Goal: Task Accomplishment & Management: Use online tool/utility

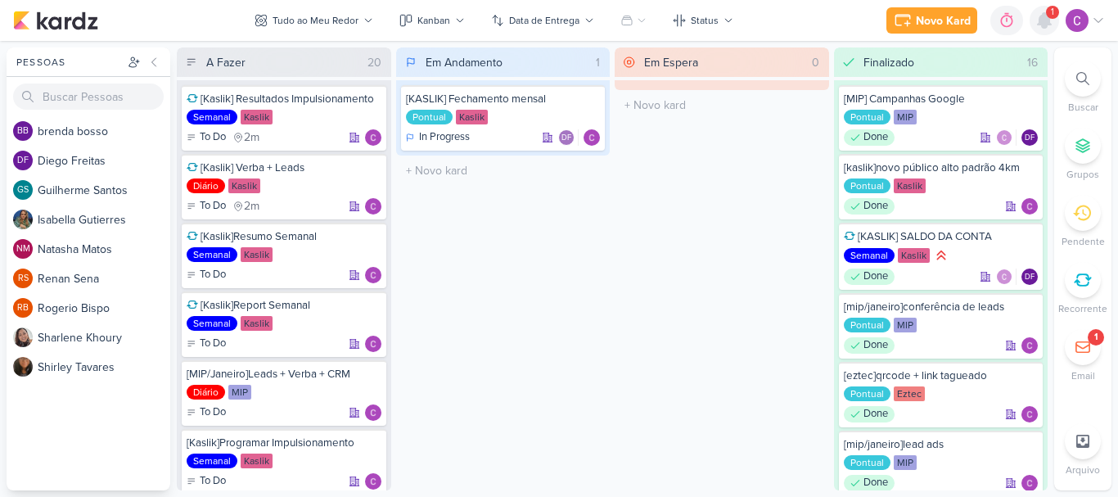
click at [1047, 19] on icon at bounding box center [1044, 20] width 13 height 15
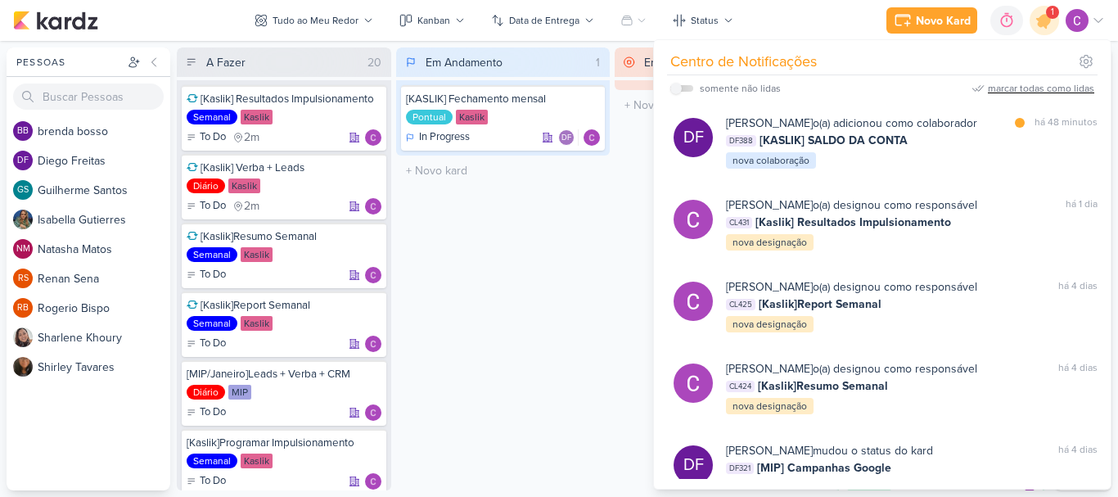
click at [1011, 88] on div "marcar todas como lidas" at bounding box center [1041, 88] width 106 height 15
click at [548, 278] on div "Em Andamento 1 [KASLIK] Fechamento mensal Pontual Kaslik In Progress DF" at bounding box center [503, 268] width 214 height 443
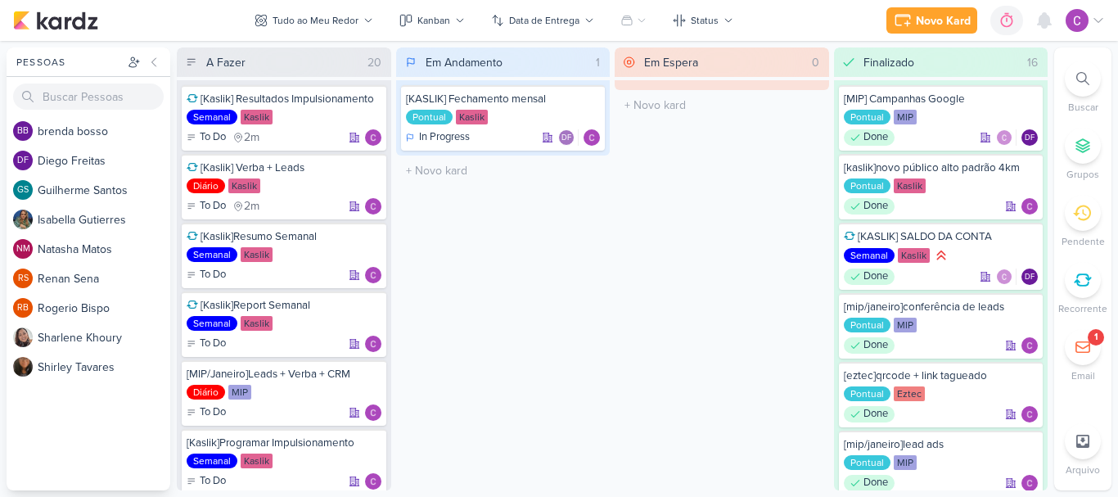
click at [682, 363] on div "Em Espera 0 O título do kard deve ter menos que 100 caracteres" at bounding box center [722, 268] width 214 height 443
click at [371, 169] on icon at bounding box center [370, 170] width 8 height 9
click at [988, 24] on icon at bounding box center [984, 20] width 12 height 15
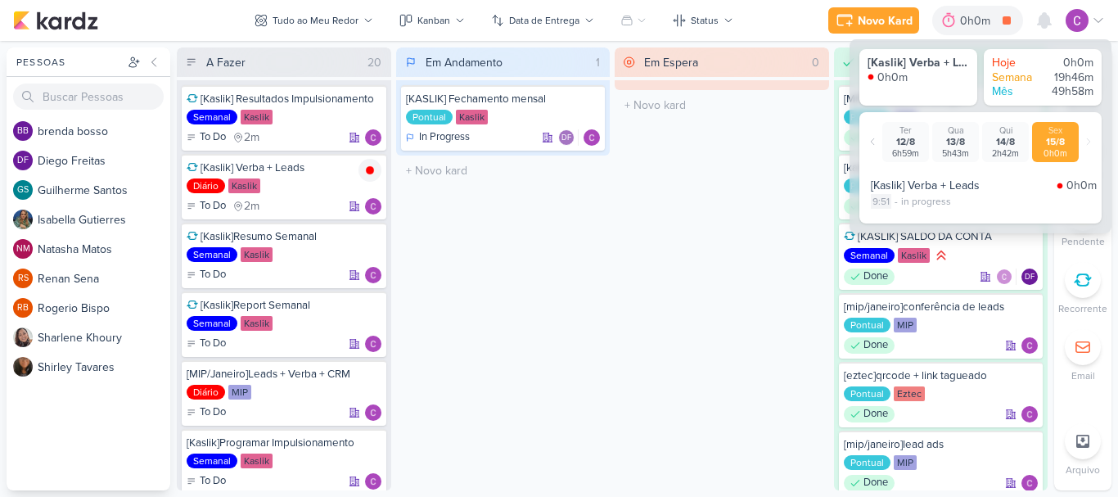
click at [876, 205] on div "9:51" at bounding box center [881, 201] width 20 height 15
select select "9"
click at [911, 227] on select "00 01 02 03 04 05 06 07 08 09 10 11 12 13 14 15 16 17 18 19 20 21 22 23 24 25 2…" at bounding box center [911, 222] width 23 height 20
click at [900, 212] on select "00 01 02 03 04 05 06 07 08 09 10 11 12 13 14 15 16 17 18 19 20 21 22 23 24 25 2…" at bounding box center [911, 222] width 23 height 20
click at [1010, 201] on div "9:51 - in progress" at bounding box center [984, 201] width 226 height 15
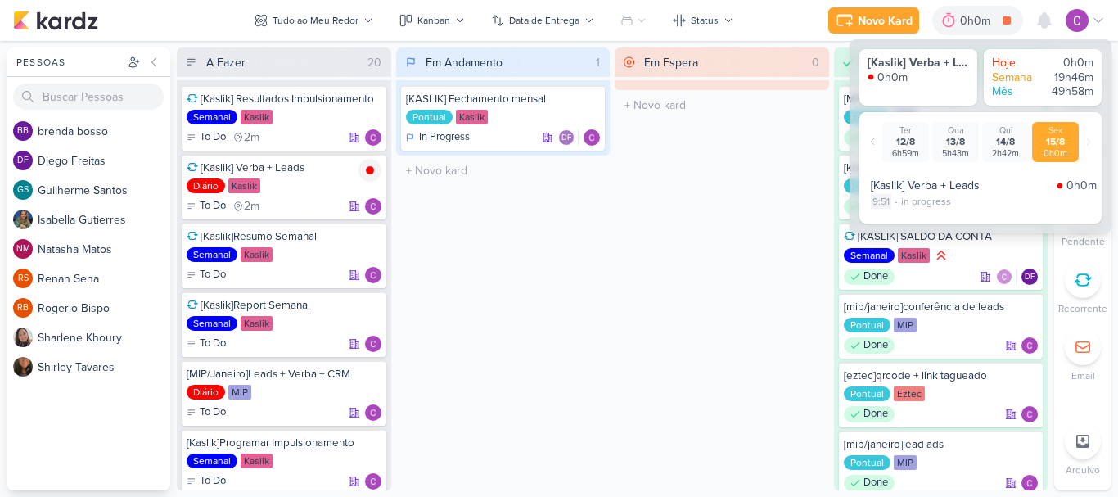
click at [871, 196] on div "9:51" at bounding box center [881, 201] width 20 height 15
click at [911, 223] on select "00 01 02 03 04 05 06 07 08 09 10 11 12 13 14 15 16 17 18 19 20 21 22 23 24 25 2…" at bounding box center [911, 222] width 23 height 20
select select "48"
click at [900, 212] on select "00 01 02 03 04 05 06 07 08 09 10 11 12 13 14 15 16 17 18 19 20 21 22 23 24 25 2…" at bounding box center [911, 222] width 23 height 20
click at [931, 224] on icon at bounding box center [936, 222] width 20 height 20
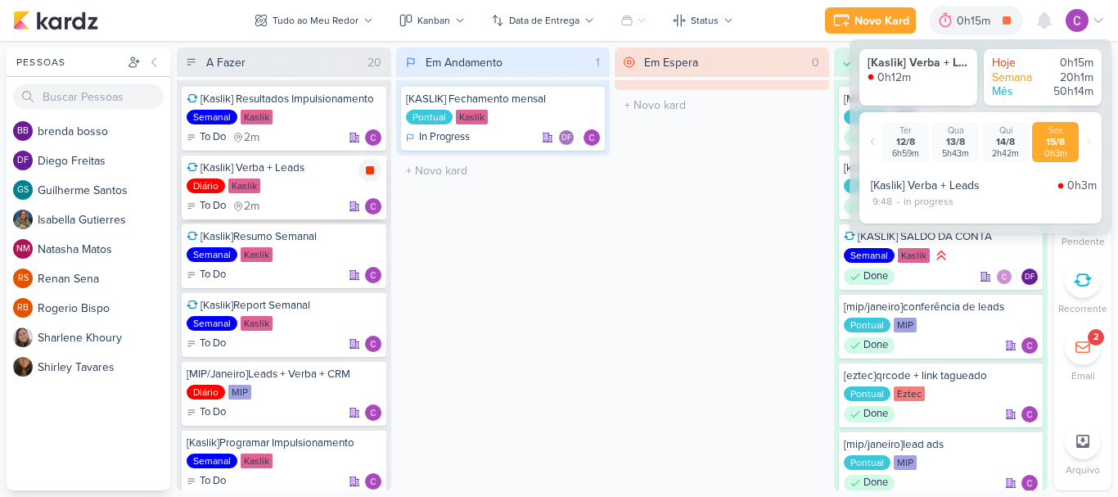
click at [368, 170] on icon at bounding box center [370, 170] width 8 height 8
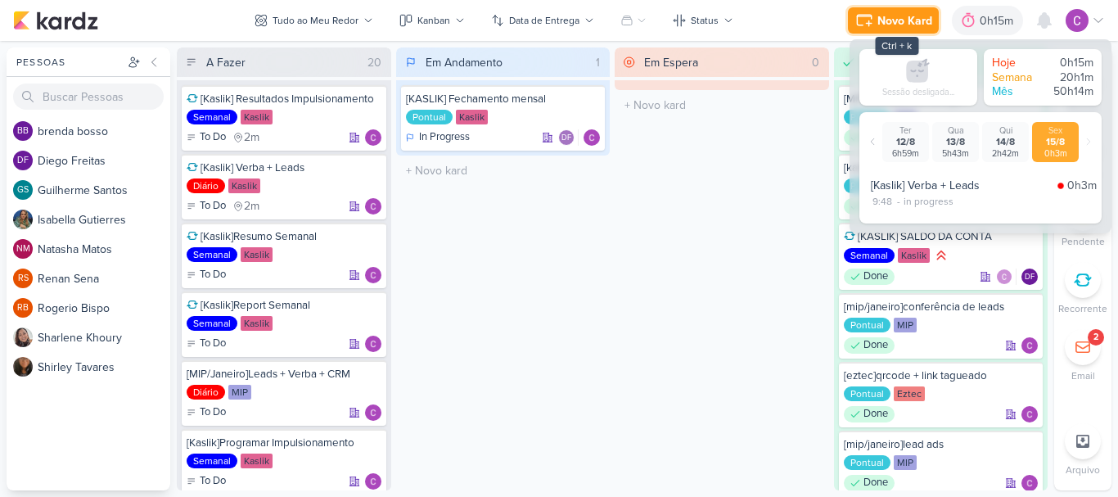
click at [884, 25] on div "Novo Kard" at bounding box center [904, 20] width 55 height 17
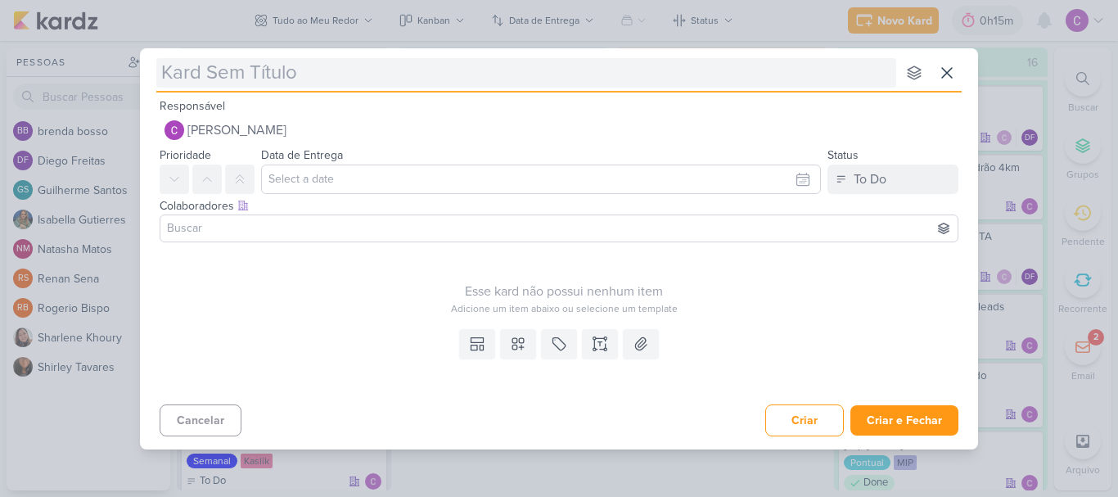
type input "["
type input "[kaslik"
type input "[kaslik]"
type input "[kaslik]conjunto"
type input "[kaslik]conjun"
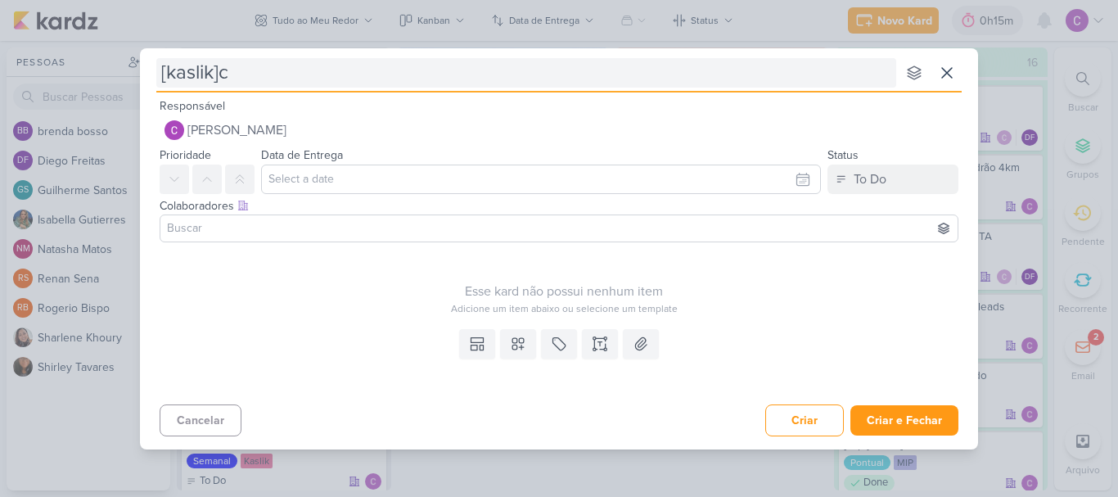
type input "[kaslik]"
type input "[kaslik]novo conj"
type input "[kaslik]novo conj hmp"
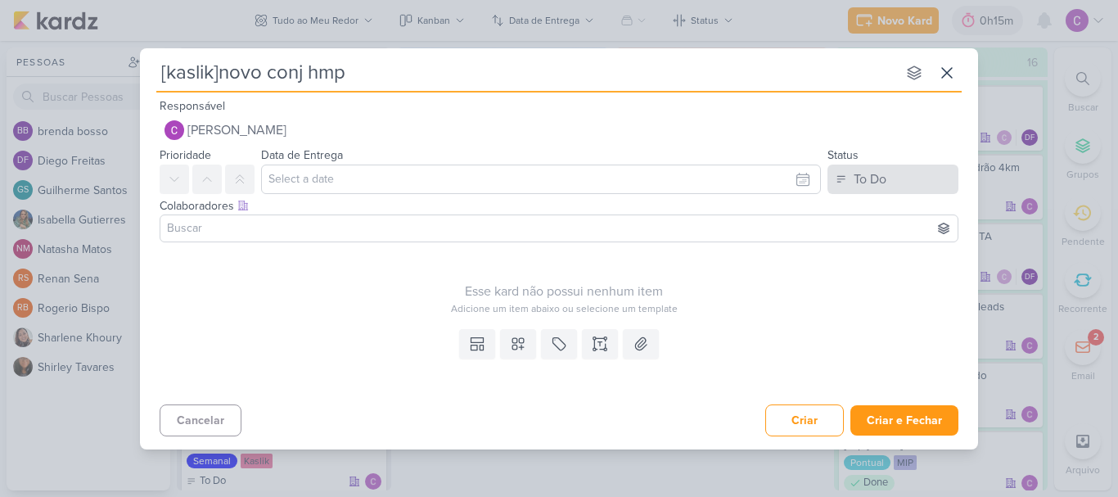
type input "[kaslik]novo conj hmp"
click at [894, 185] on button "To Do" at bounding box center [892, 178] width 131 height 29
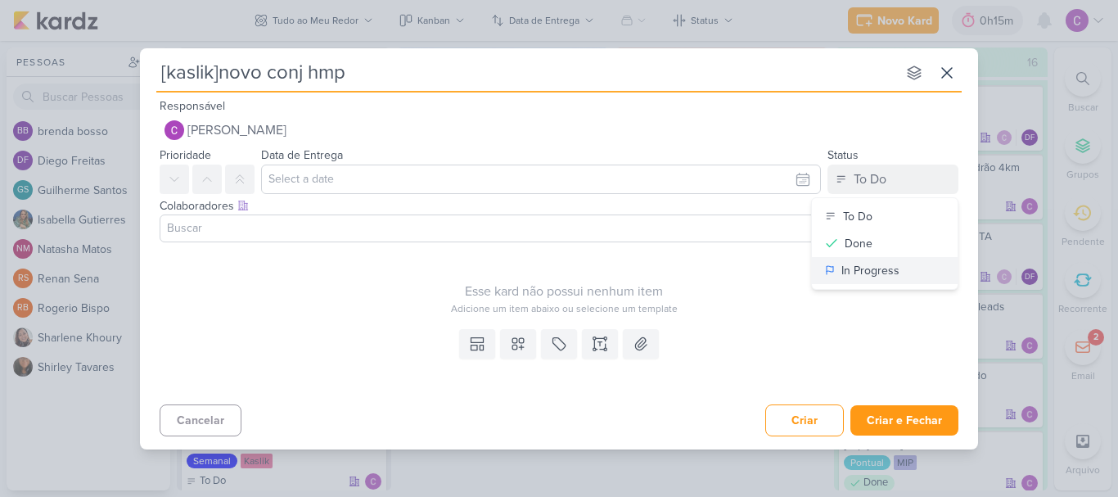
click at [876, 271] on div "In Progress" at bounding box center [870, 270] width 58 height 17
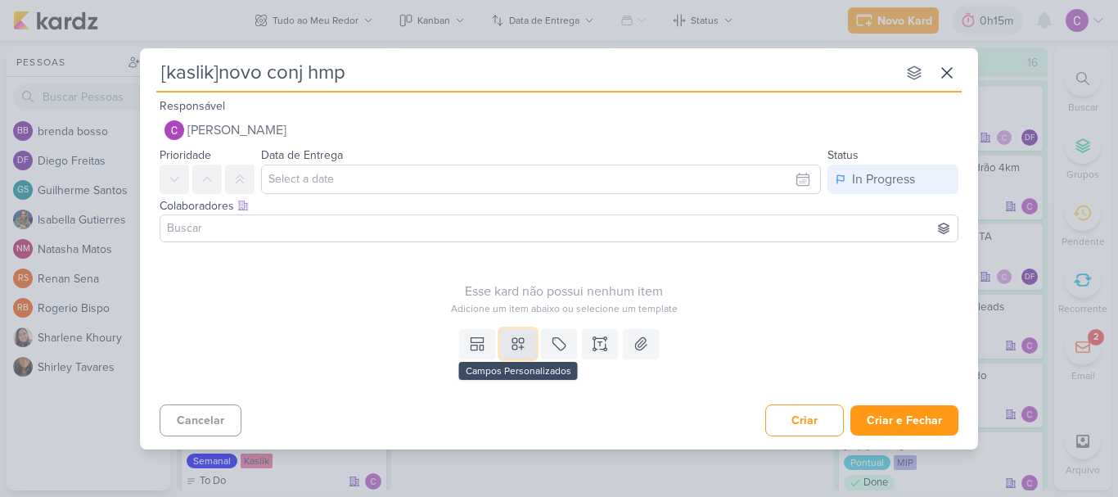
click at [531, 344] on button at bounding box center [518, 343] width 36 height 29
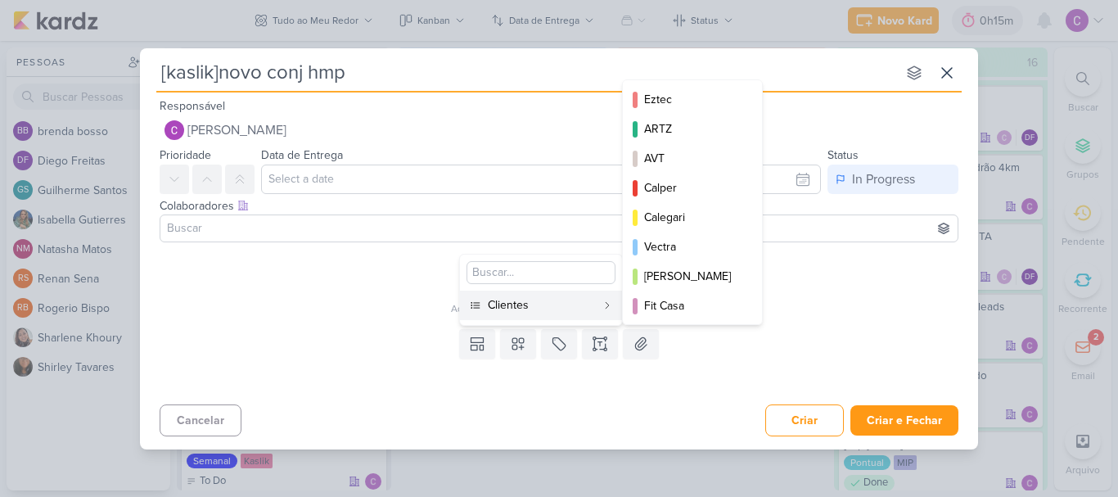
click at [529, 307] on div "Clientes" at bounding box center [542, 304] width 108 height 17
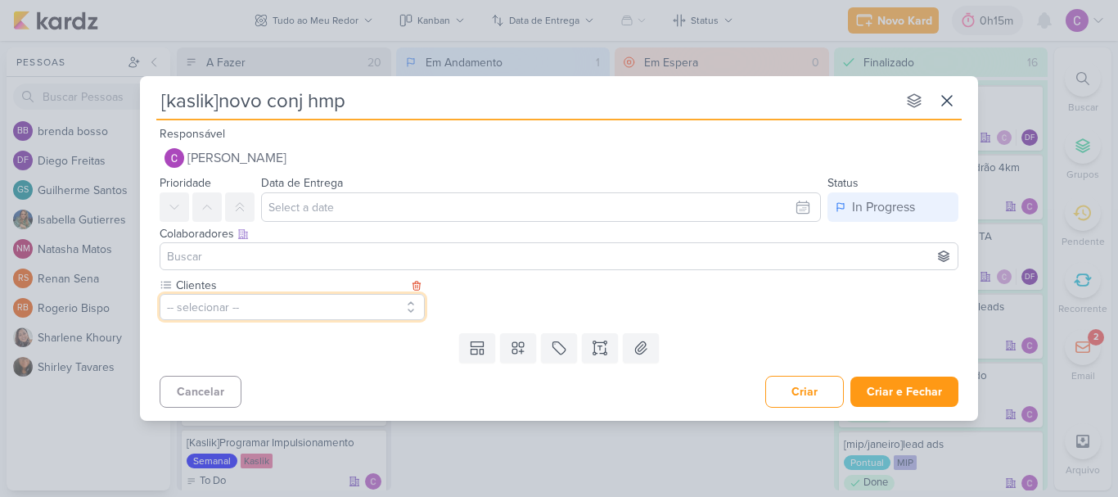
click at [332, 312] on button "-- selecionar --" at bounding box center [292, 307] width 265 height 26
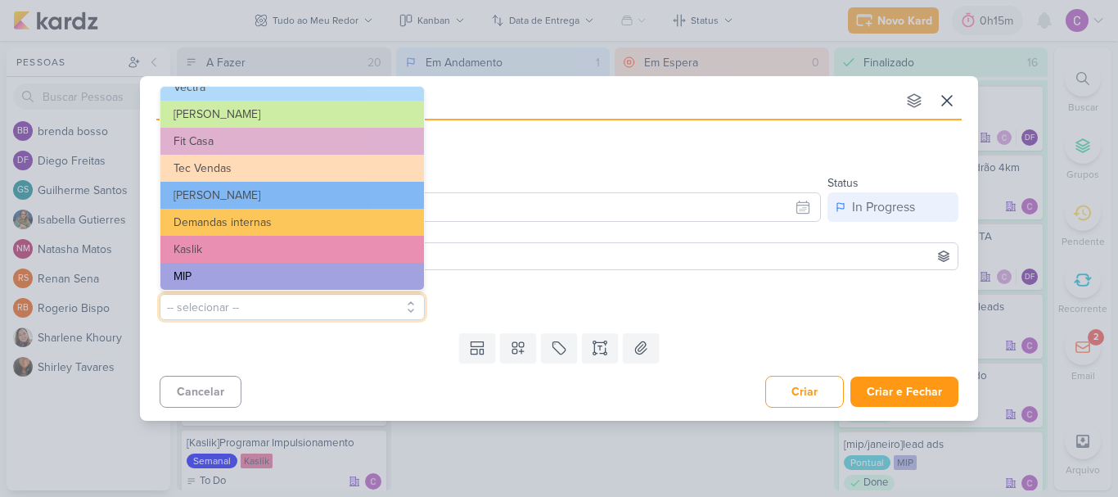
scroll to position [266, 0]
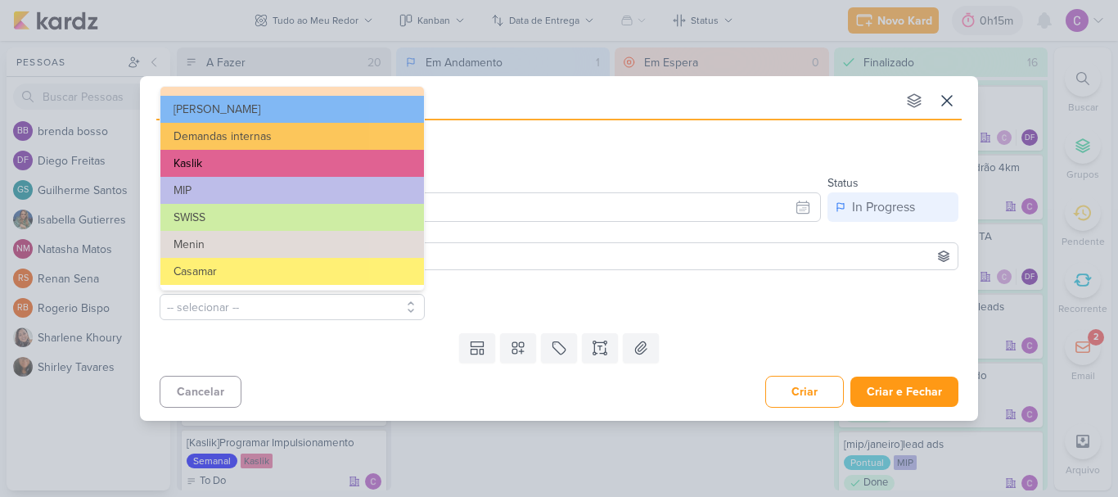
click at [223, 167] on button "Kaslik" at bounding box center [291, 163] width 263 height 27
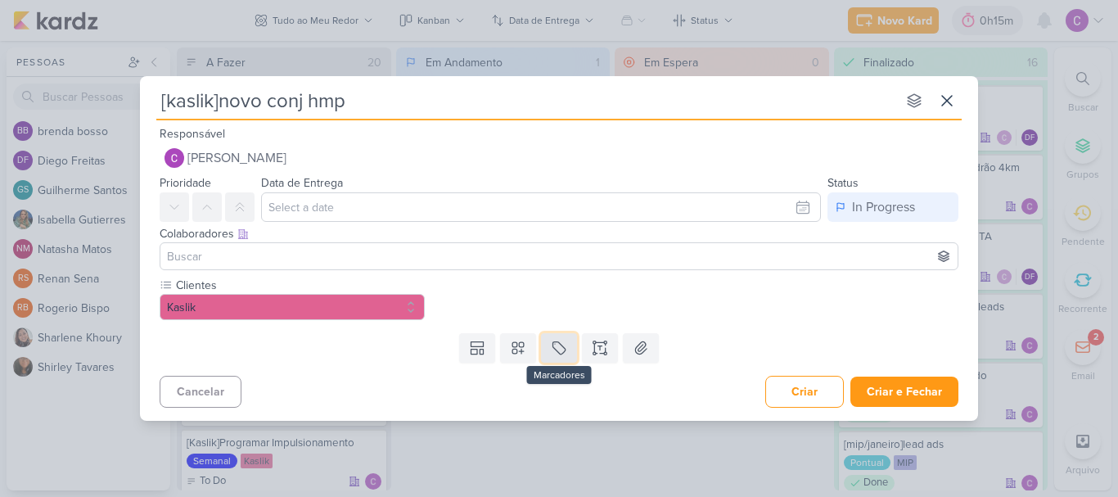
click at [555, 349] on icon at bounding box center [559, 348] width 12 height 12
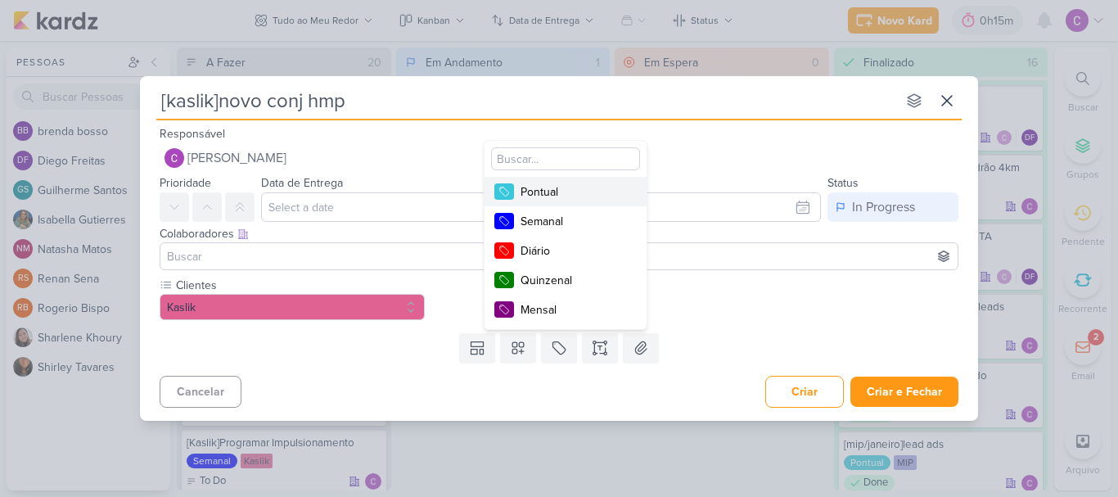
click at [560, 191] on div "Pontual" at bounding box center [573, 191] width 106 height 17
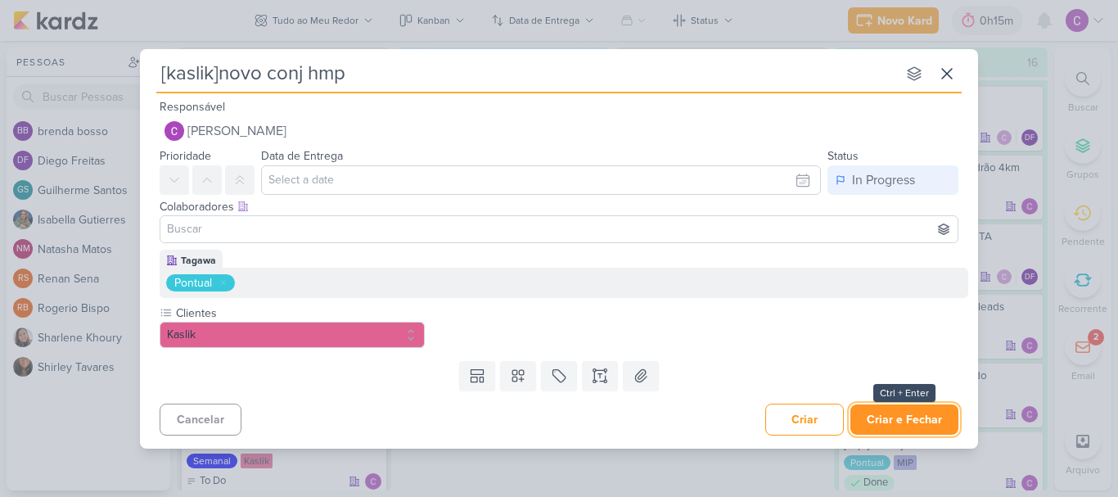
click at [903, 417] on button "Criar e Fechar" at bounding box center [904, 419] width 108 height 30
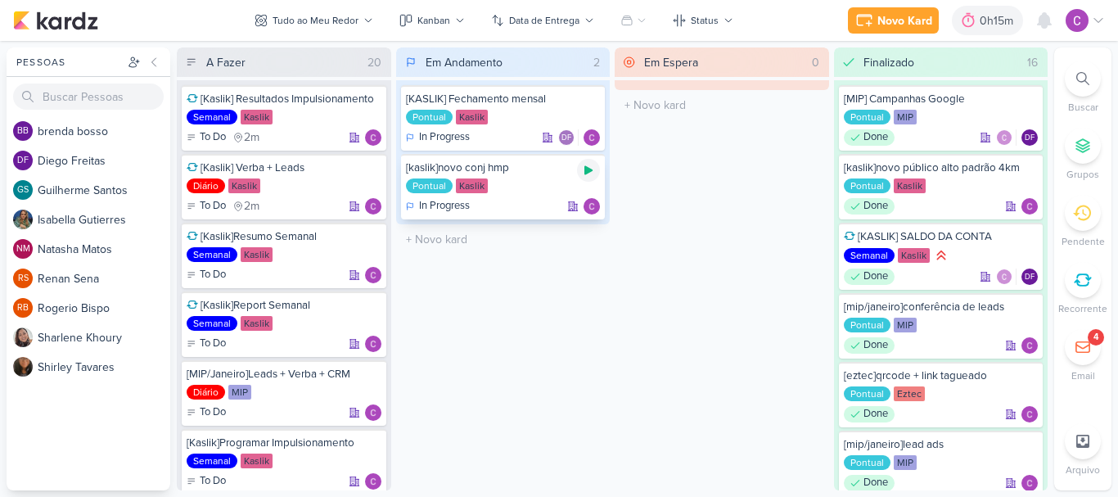
click at [591, 172] on icon at bounding box center [588, 170] width 13 height 13
click at [591, 172] on icon at bounding box center [588, 170] width 8 height 8
click at [965, 18] on div "0h15m" at bounding box center [976, 20] width 38 height 17
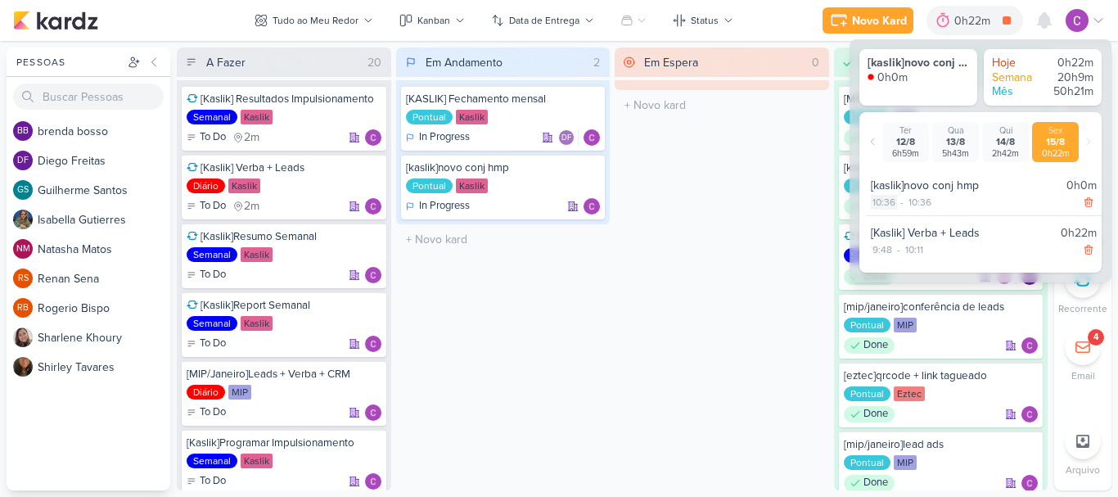
click at [889, 201] on div "10:36" at bounding box center [884, 202] width 26 height 15
select select "10"
click at [908, 223] on select "00 01 02 03 04 05 06 07 08 09 10 11 12 13 14 15 16 17 18 19 20 21 22 23 24 25 2…" at bounding box center [911, 223] width 23 height 20
select select "12"
click at [900, 213] on select "00 01 02 03 04 05 06 07 08 09 10 11 12 13 14 15 16 17 18 19 20 21 22 23 24 25 2…" at bounding box center [911, 223] width 23 height 20
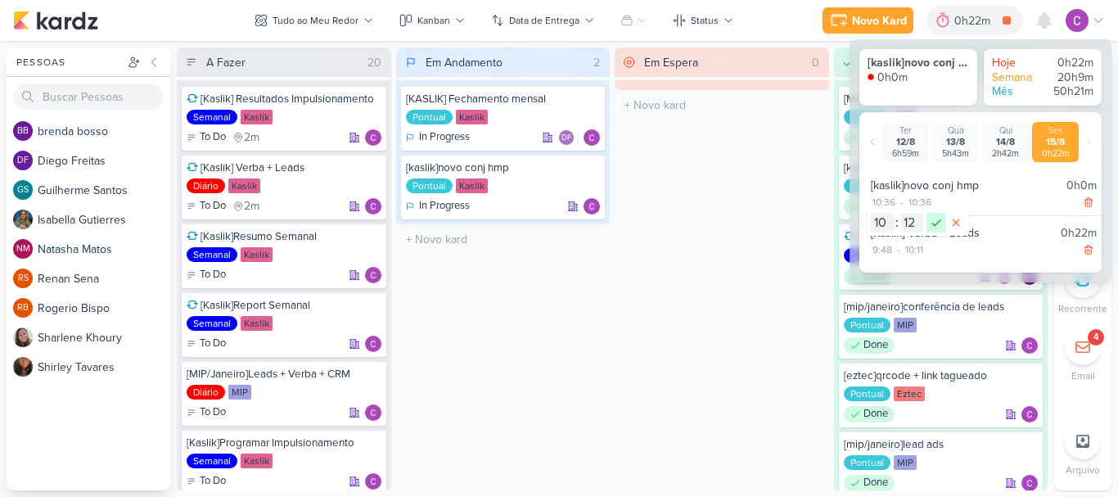
click at [935, 222] on icon at bounding box center [936, 223] width 20 height 20
click at [1079, 347] on icon at bounding box center [1082, 347] width 13 height 11
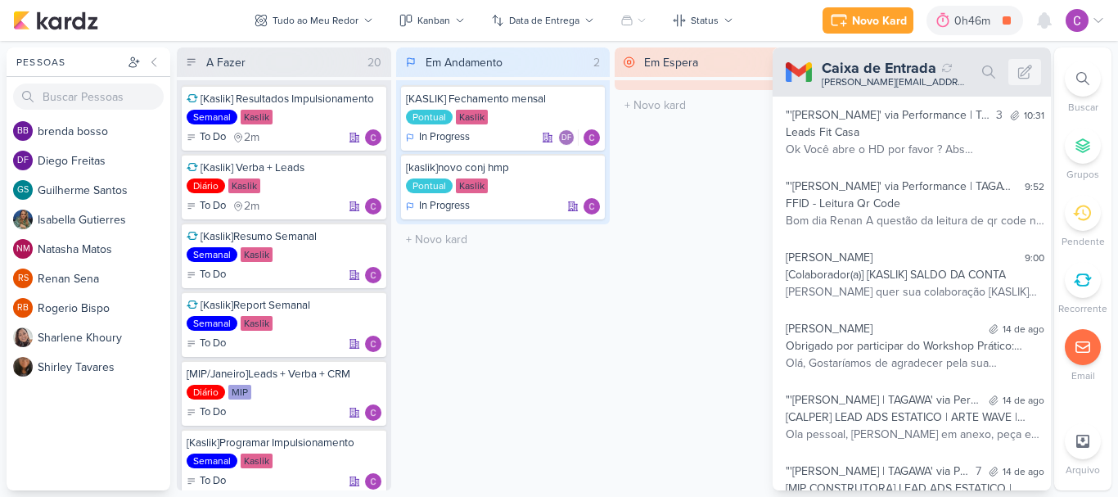
click at [712, 223] on div "Em Espera 0 O título do kard deve ter menos que 100 caracteres" at bounding box center [722, 268] width 214 height 443
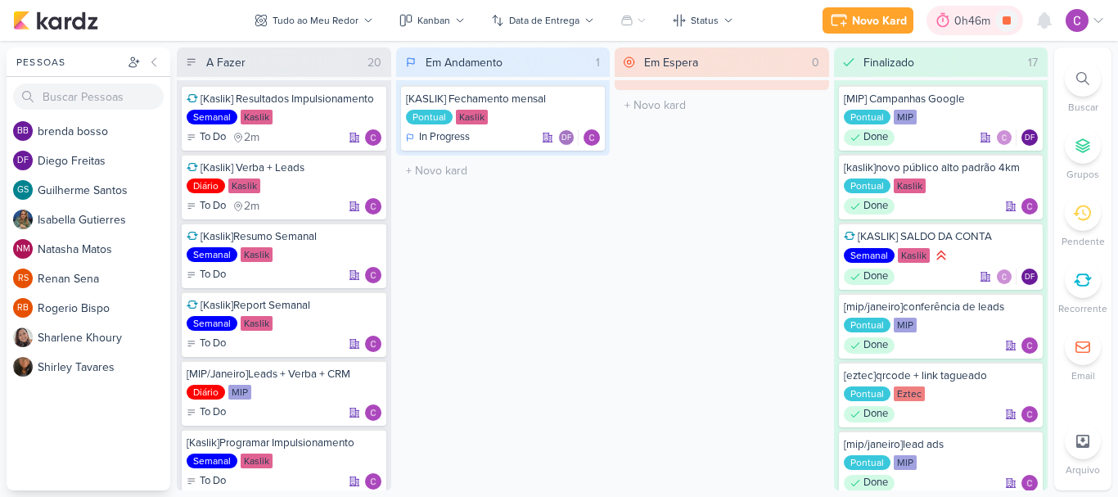
click at [969, 18] on div "0h46m" at bounding box center [974, 20] width 41 height 17
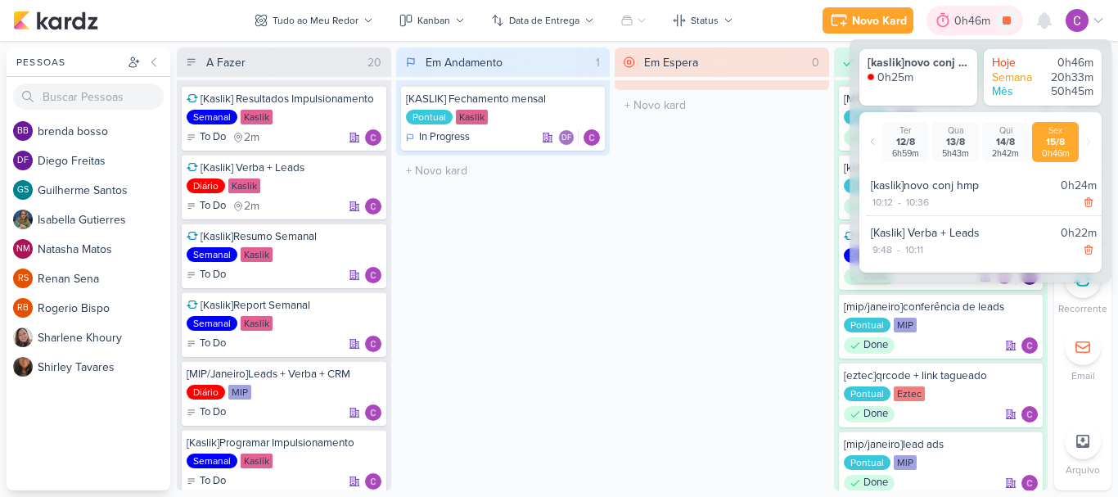
click at [969, 18] on div "0h46m" at bounding box center [974, 20] width 41 height 17
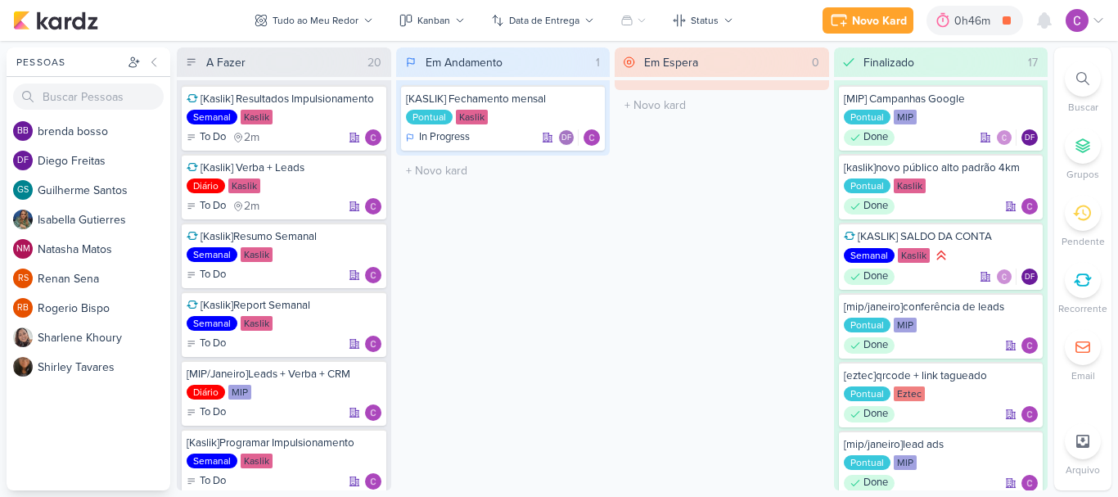
click at [619, 303] on div "Em Espera 0 O título do kard deve ter menos que 100 caracteres" at bounding box center [722, 268] width 214 height 443
click at [974, 12] on div "0h46m" at bounding box center [974, 20] width 41 height 17
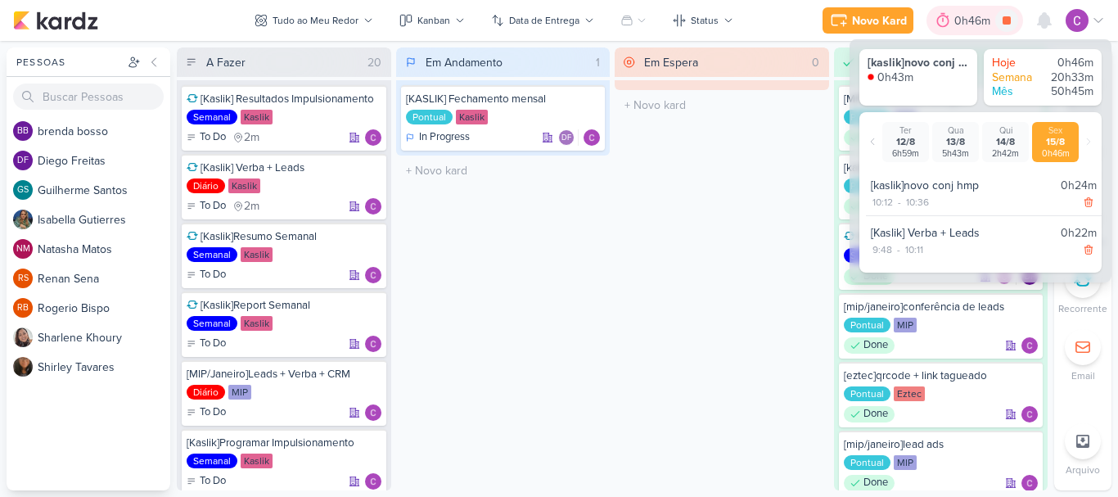
click at [969, 20] on div "0h46m" at bounding box center [974, 20] width 41 height 17
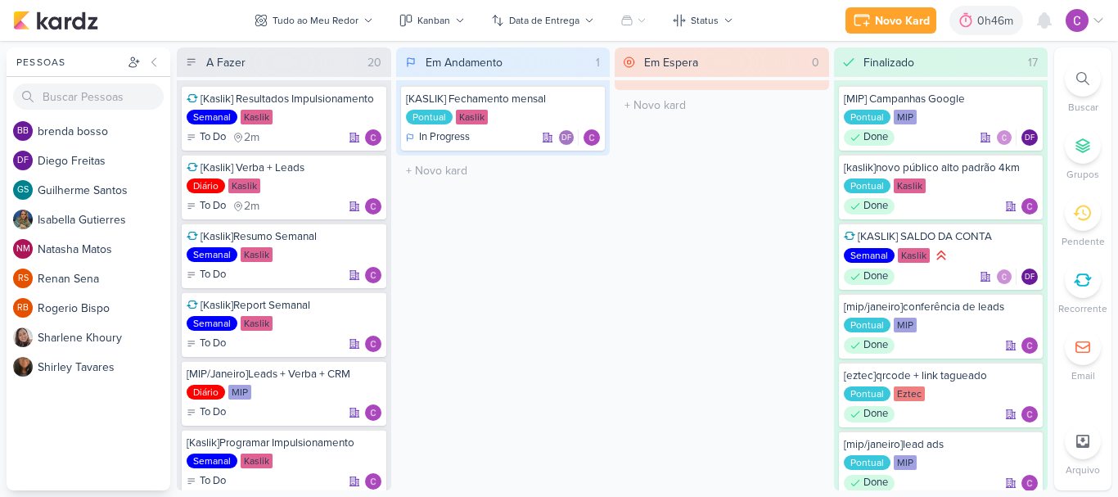
click at [1009, 20] on div "0h46m" at bounding box center [997, 20] width 41 height 17
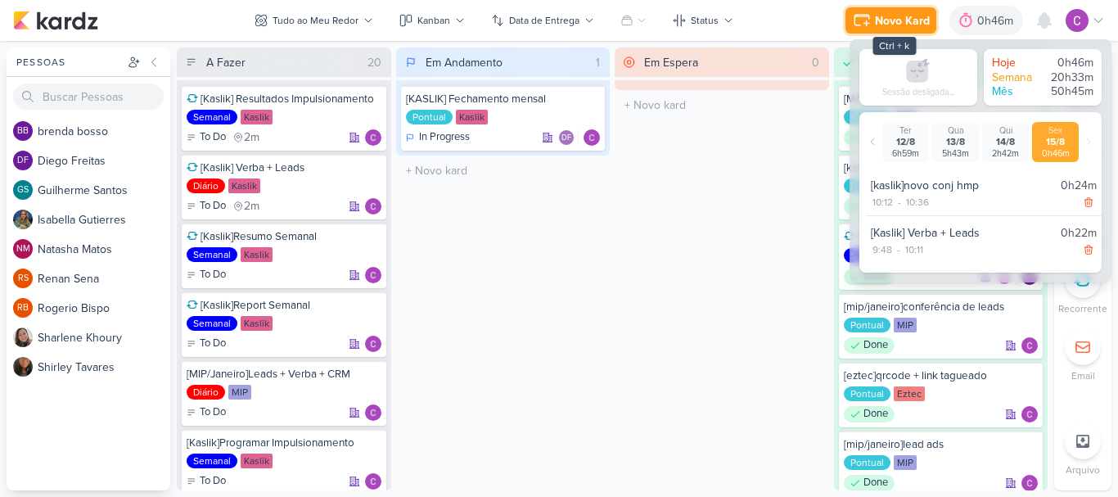
click at [869, 20] on icon at bounding box center [862, 21] width 20 height 20
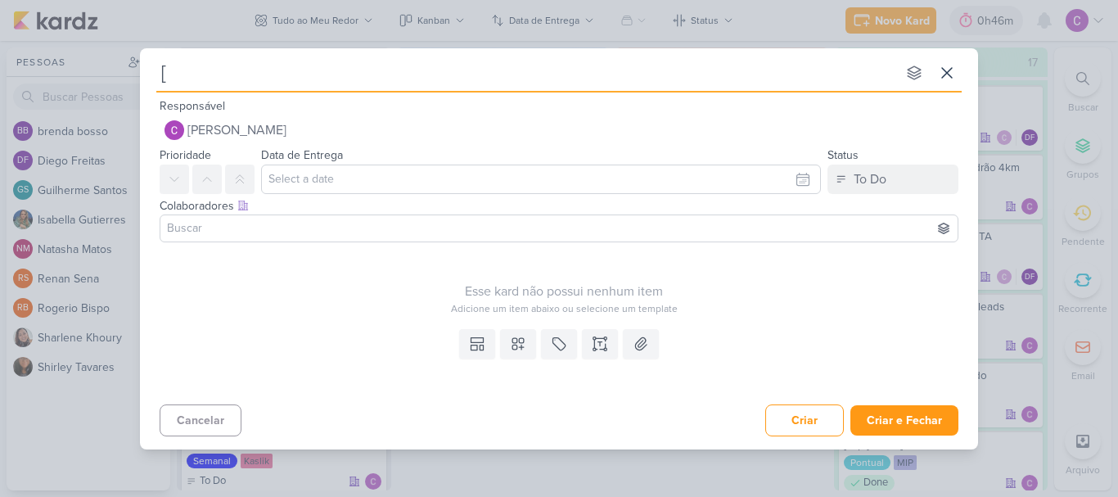
type input "[g"
type input "[google]"
type input "[google]suporte"
type input "[google]suporte | sem acesso a conta"
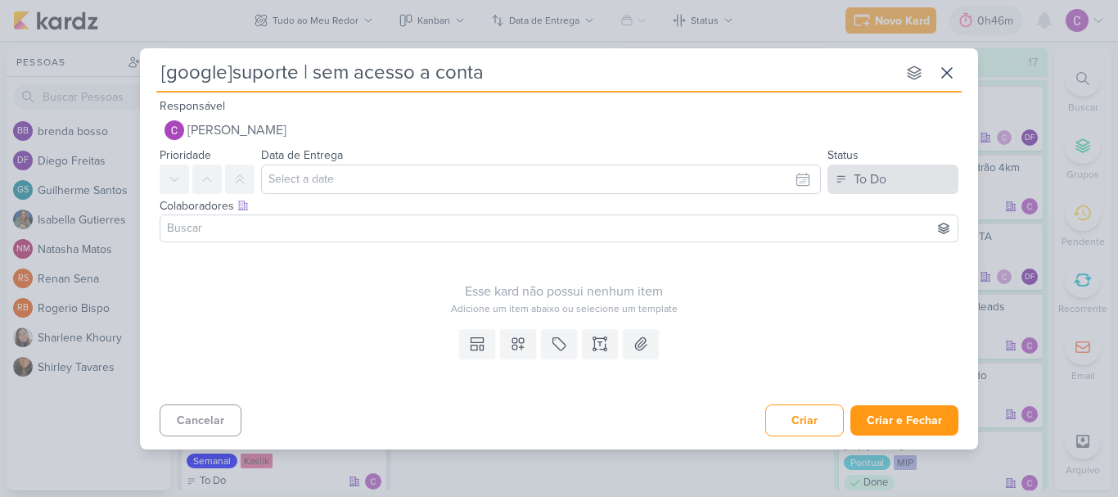
type input "[google]suporte | sem acesso a conta"
click at [887, 182] on button "To Do" at bounding box center [892, 178] width 131 height 29
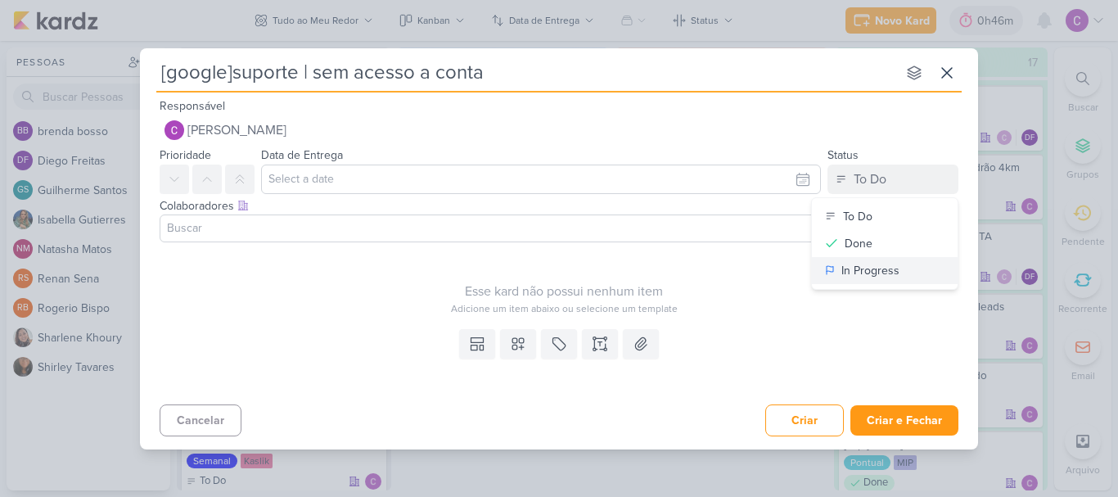
click at [867, 270] on div "In Progress" at bounding box center [870, 270] width 58 height 17
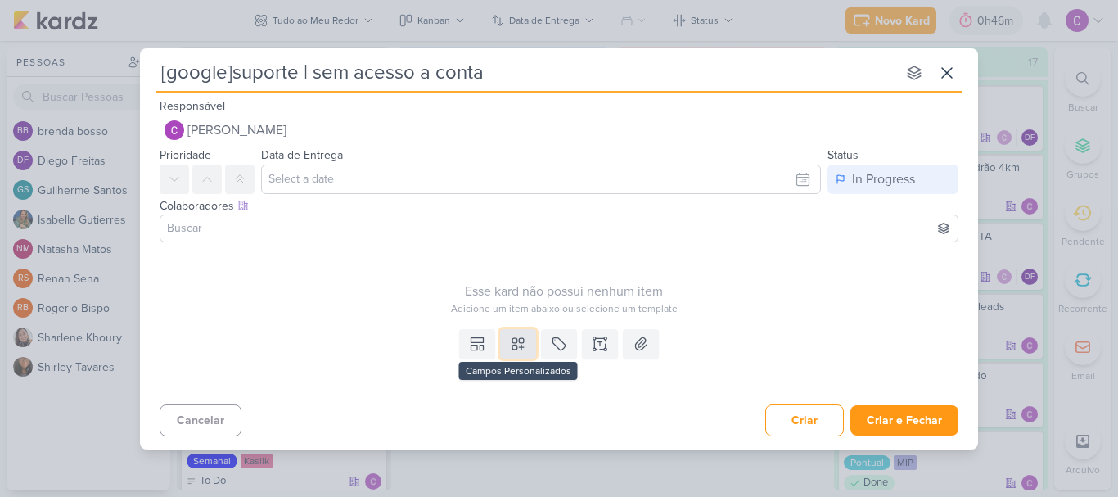
click at [524, 348] on icon at bounding box center [518, 343] width 16 height 16
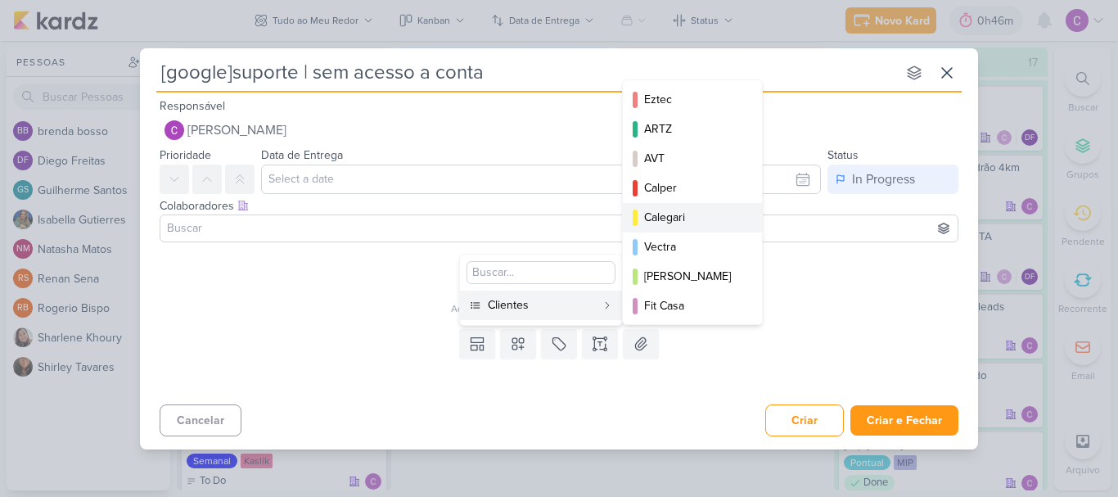
scroll to position [237, 0]
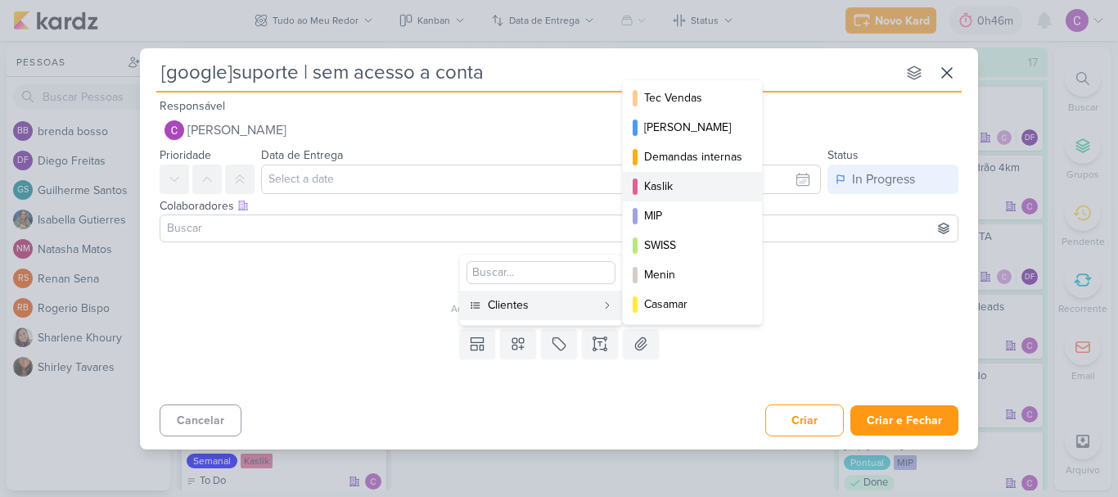
click at [669, 187] on div "Kaslik" at bounding box center [693, 186] width 98 height 17
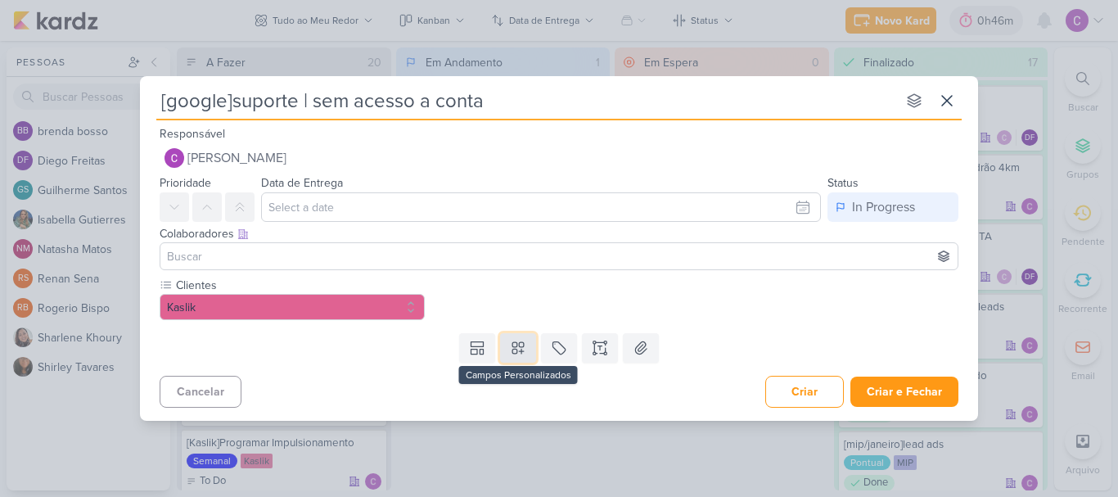
click at [523, 340] on icon at bounding box center [518, 348] width 16 height 16
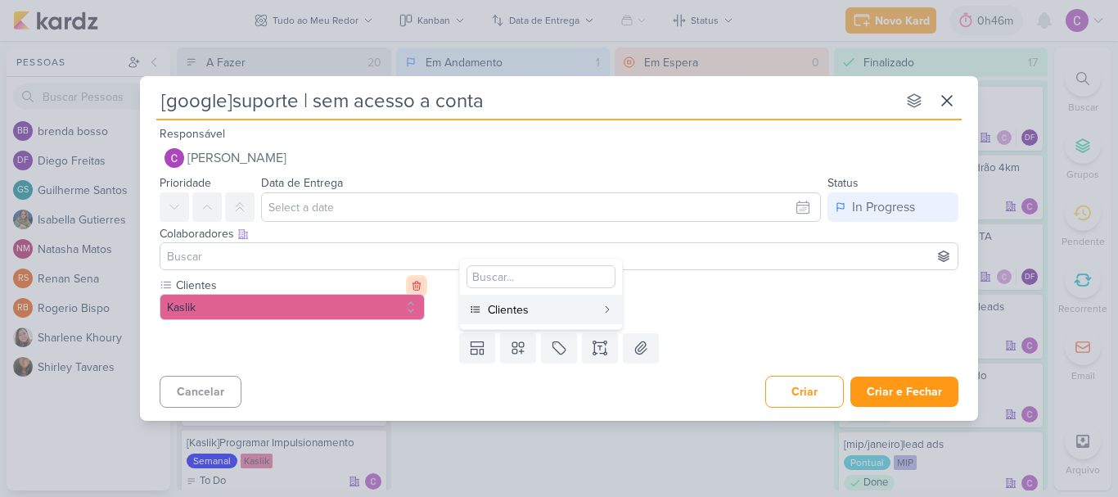
click at [417, 284] on icon at bounding box center [416, 285] width 11 height 11
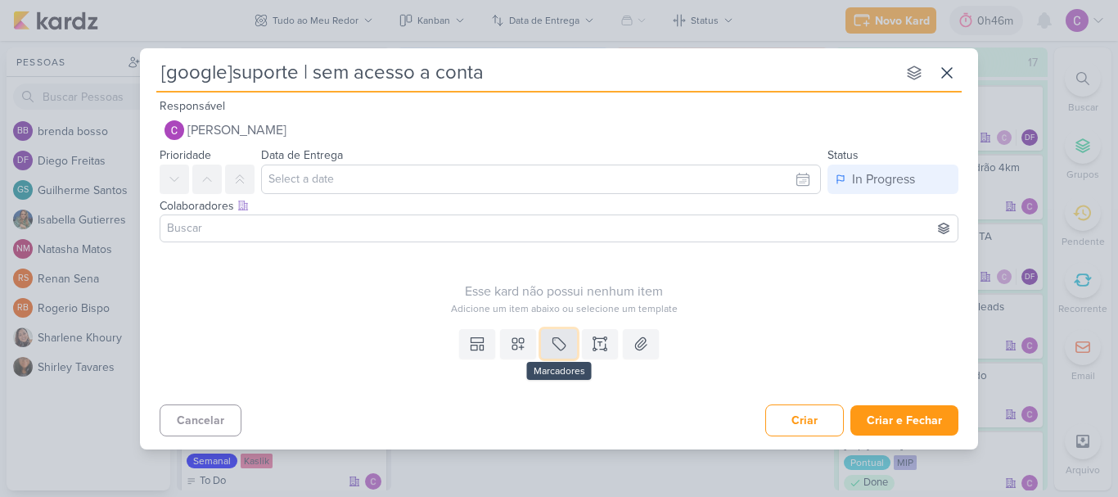
click at [558, 343] on icon at bounding box center [559, 343] width 16 height 16
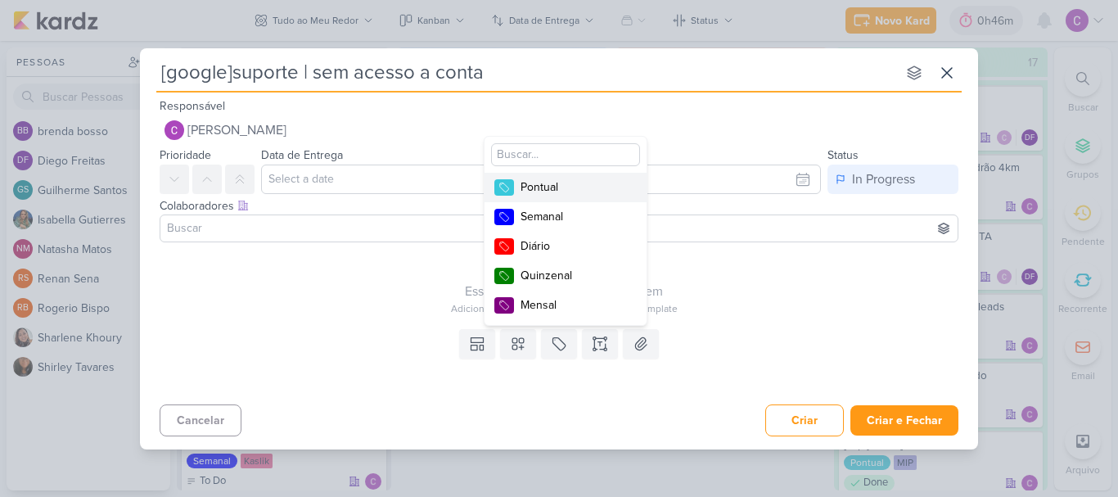
click at [575, 188] on div "Pontual" at bounding box center [573, 186] width 106 height 17
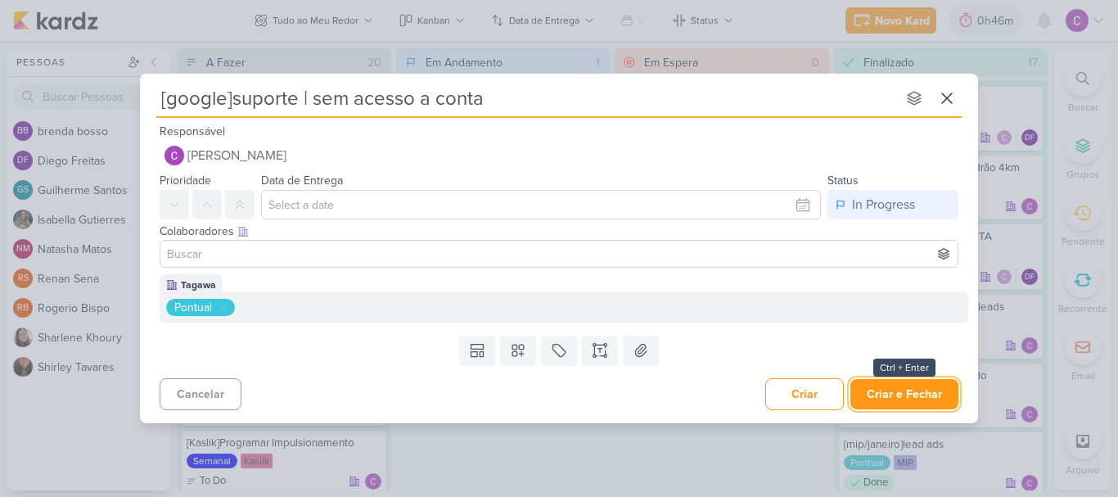
click at [895, 391] on button "Criar e Fechar" at bounding box center [904, 394] width 108 height 30
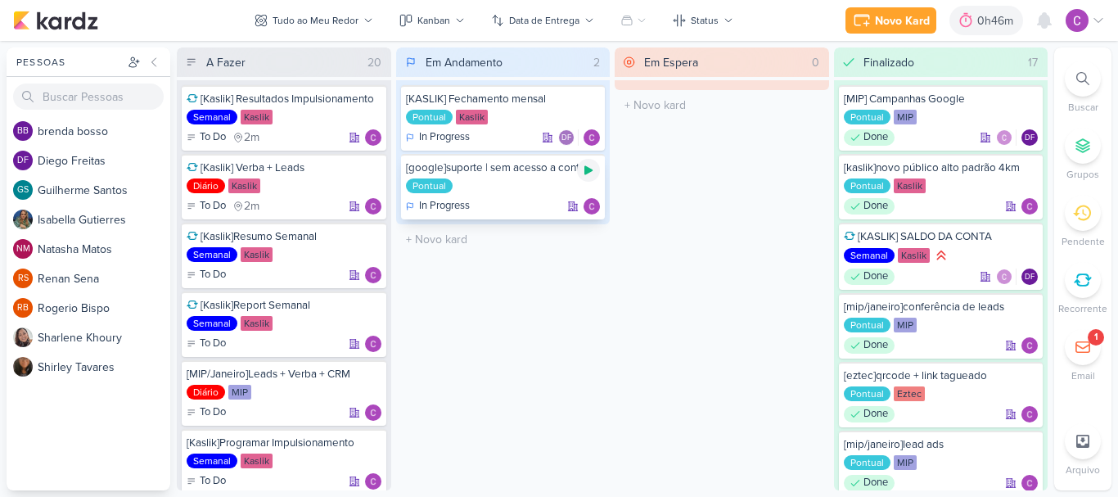
click at [591, 170] on icon at bounding box center [588, 170] width 8 height 9
click at [588, 169] on icon at bounding box center [588, 170] width 8 height 8
